Goal: Navigation & Orientation: Find specific page/section

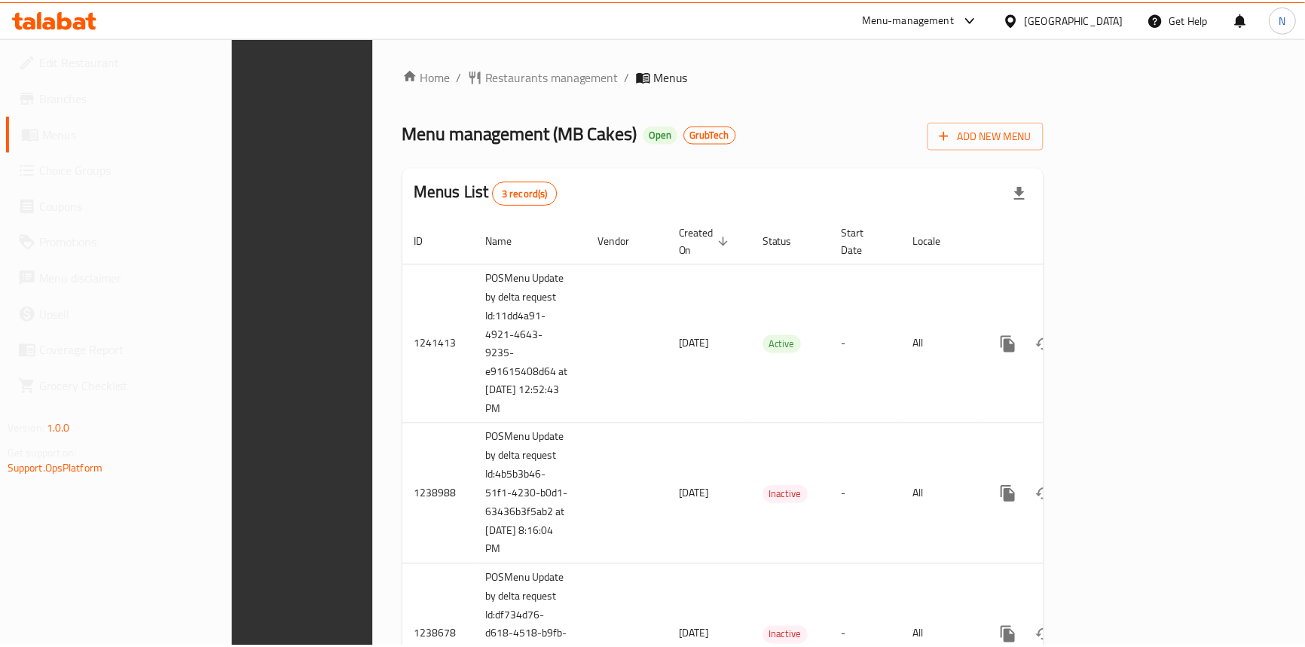
scroll to position [85, 0]
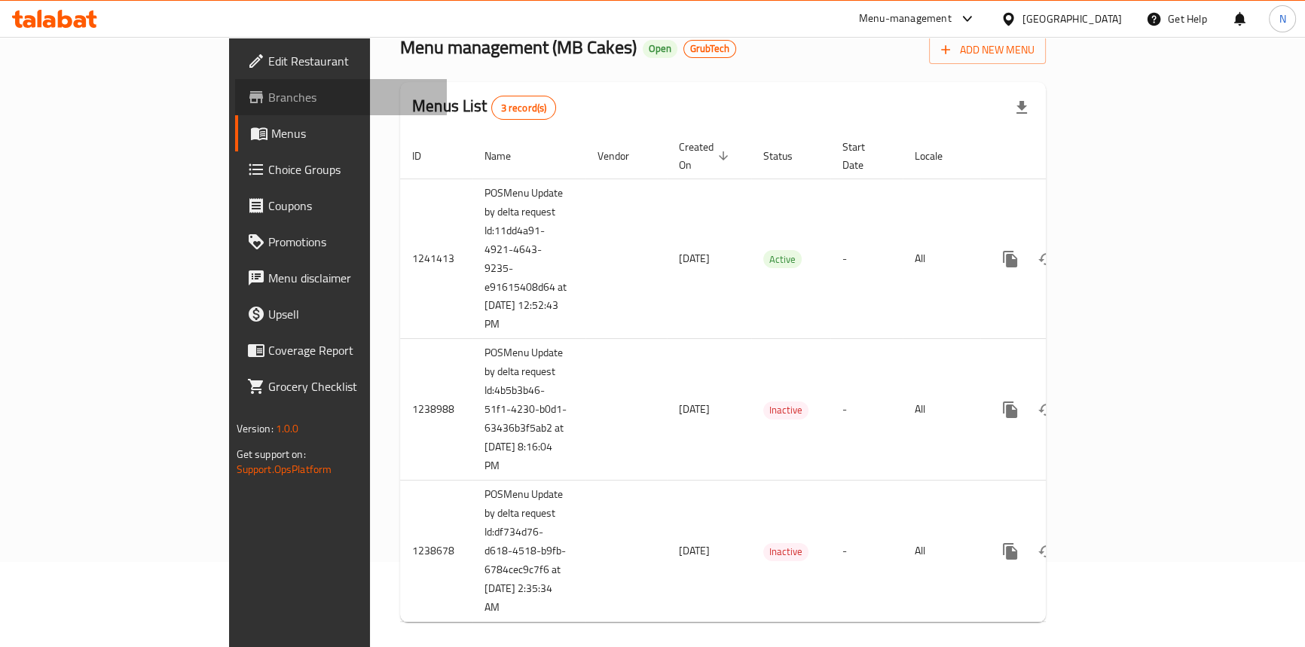
click at [268, 94] on span "Branches" at bounding box center [351, 97] width 167 height 18
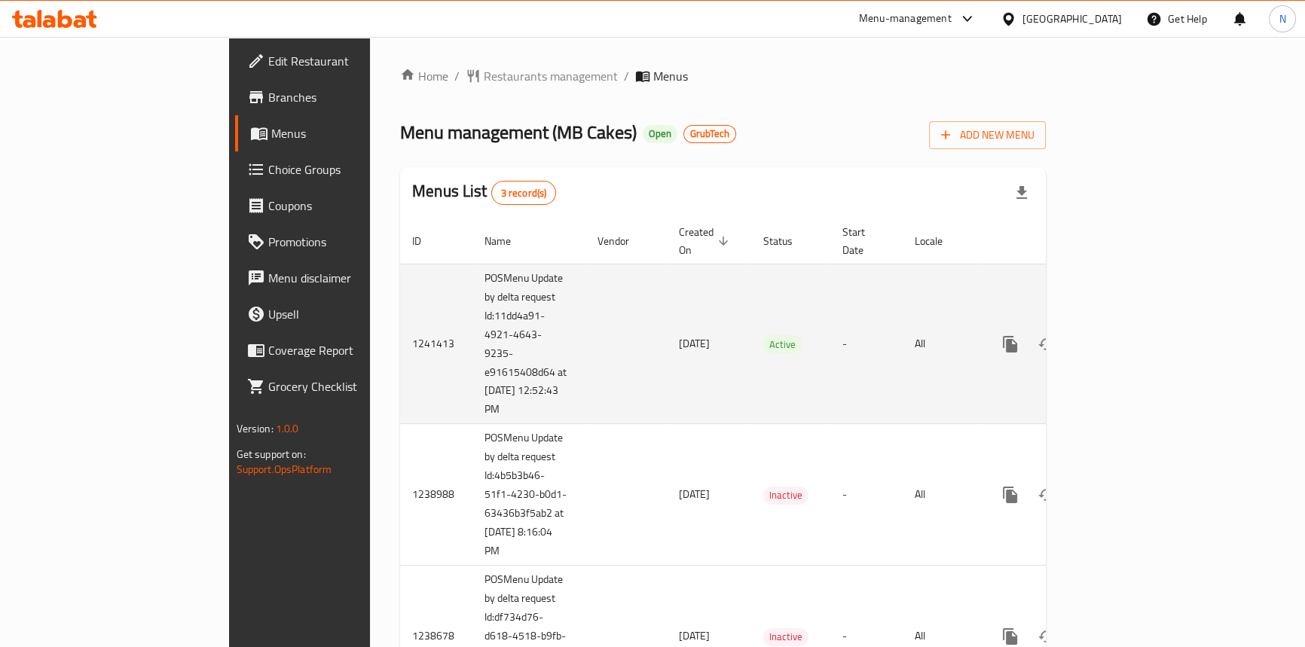
drag, startPoint x: 329, startPoint y: 297, endPoint x: 395, endPoint y: 395, distance: 118.3
click at [473, 395] on td "POSMenu Update by delta request Id:11dd4a91-4921-4643-9235-e91615408d64 at [DAT…" at bounding box center [529, 344] width 113 height 161
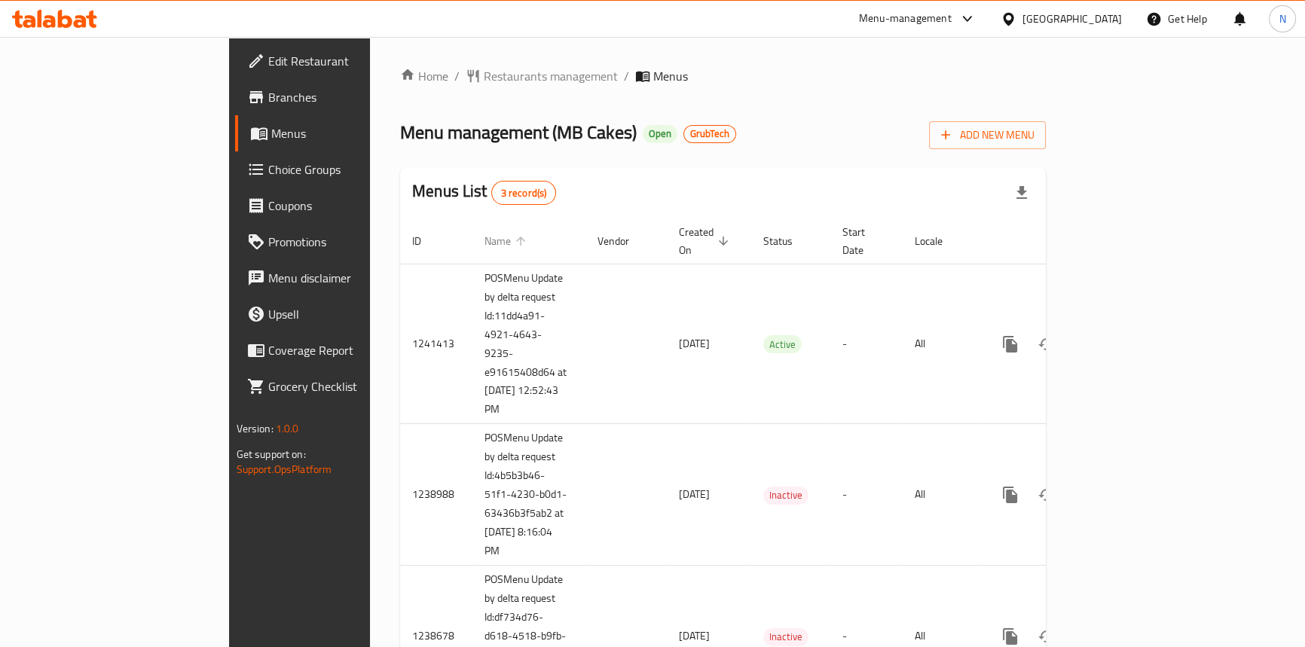
copy td "Id:11dd4a91-4921-4643-9235-e91615408d64 at 10/15/2025 12:52:43 PM"
drag, startPoint x: 390, startPoint y: 60, endPoint x: 387, endPoint y: 73, distance: 13.2
click at [391, 60] on div "Home / Restaurants management / Menus Menu management ( MB Cakes ) Open GrubTec…" at bounding box center [723, 393] width 706 height 713
click at [484, 75] on span "Restaurants management" at bounding box center [551, 76] width 134 height 18
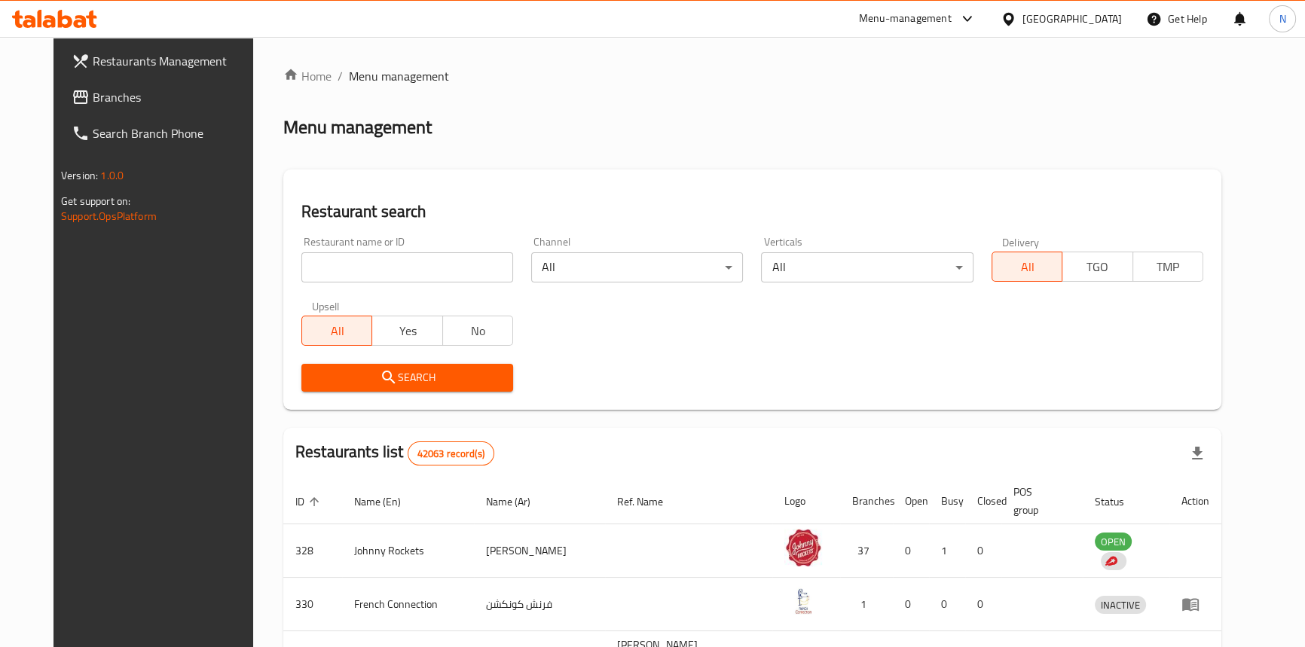
click at [93, 106] on span "Branches" at bounding box center [176, 97] width 167 height 18
